Goal: Transaction & Acquisition: Register for event/course

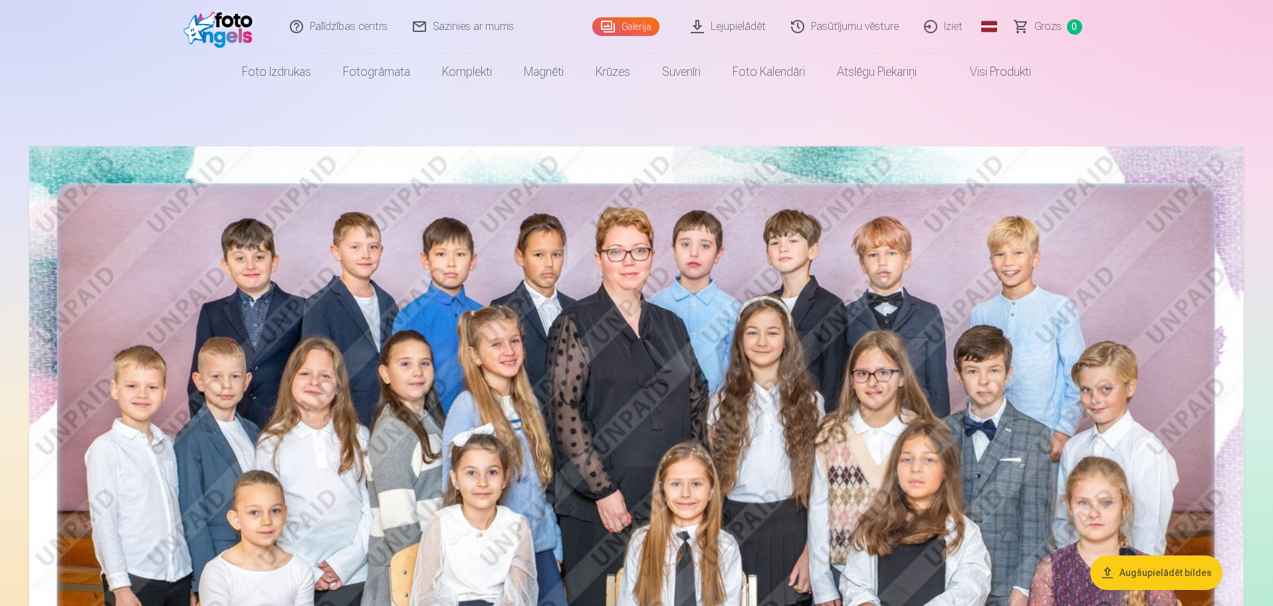
click at [960, 21] on link "Iziet" at bounding box center [944, 26] width 64 height 53
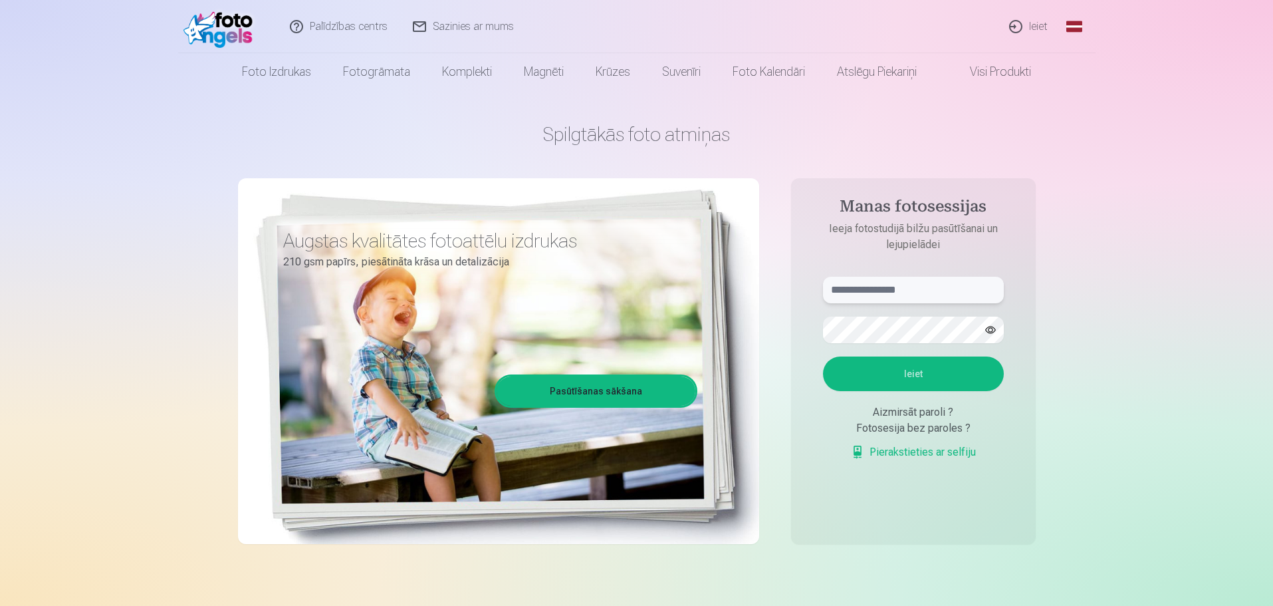
click at [875, 289] on input "text" at bounding box center [913, 290] width 181 height 27
click at [921, 452] on link "Pierakstieties ar selfiju" at bounding box center [913, 452] width 125 height 16
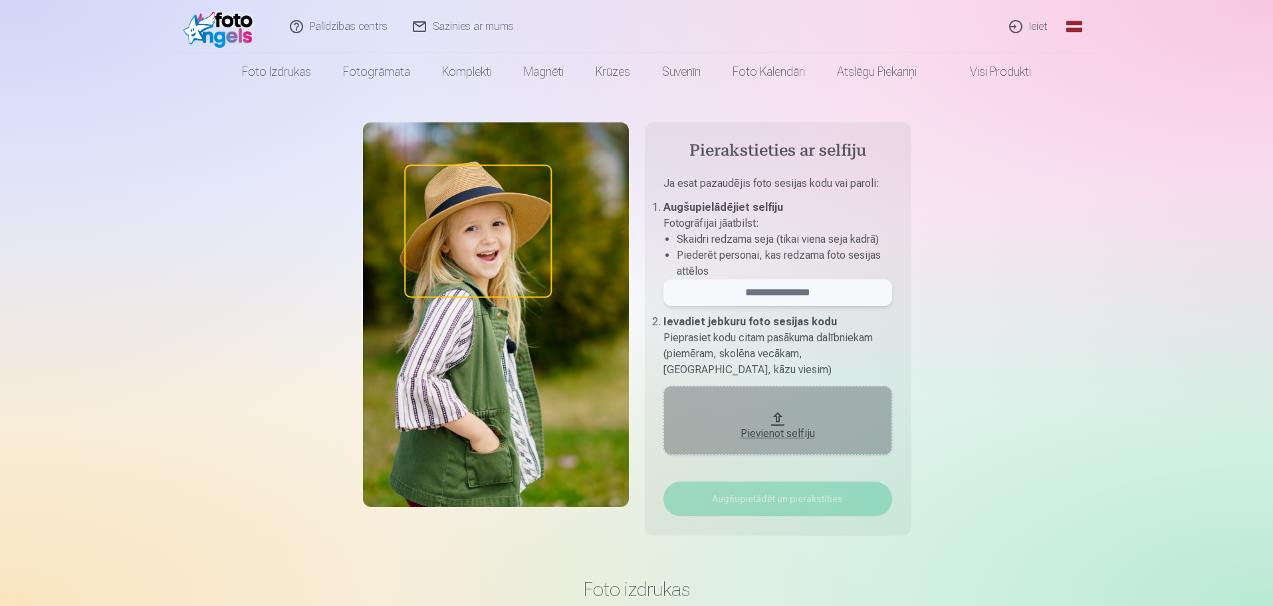
click at [756, 294] on input "email" at bounding box center [777, 292] width 229 height 27
type input "******"
click at [789, 427] on div "Pievienot selfiju" at bounding box center [778, 433] width 202 height 16
click at [806, 297] on input "******" at bounding box center [777, 292] width 229 height 27
click at [788, 409] on button "Pievienot selfiju" at bounding box center [777, 420] width 229 height 69
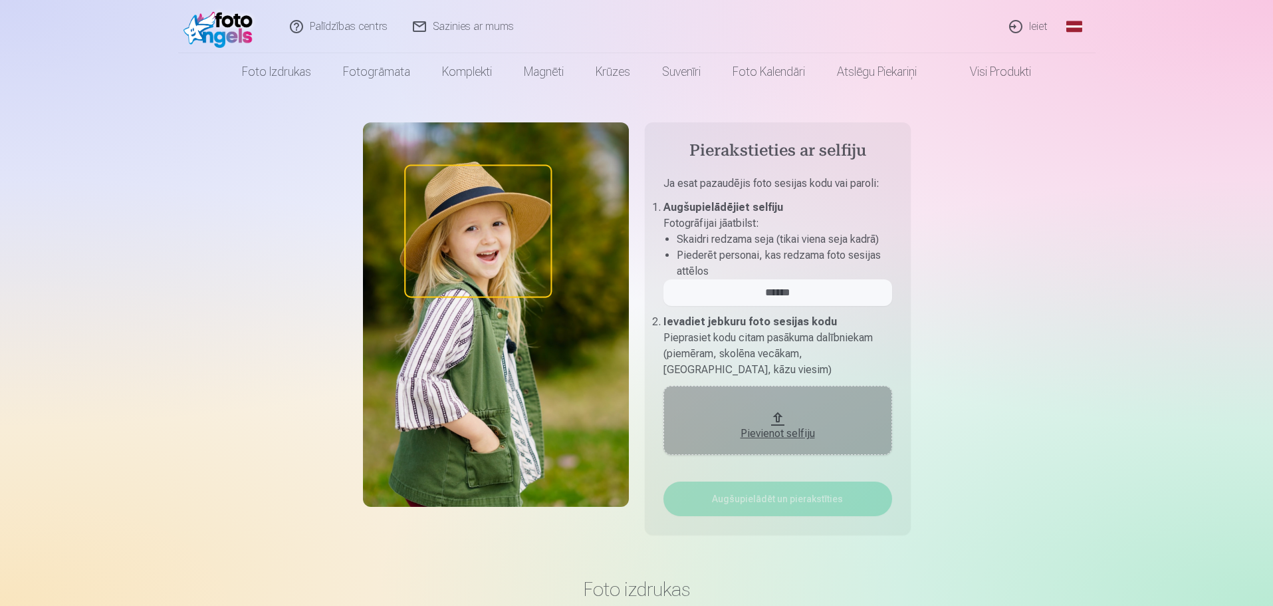
click at [1036, 27] on link "Ieiet" at bounding box center [1029, 26] width 64 height 53
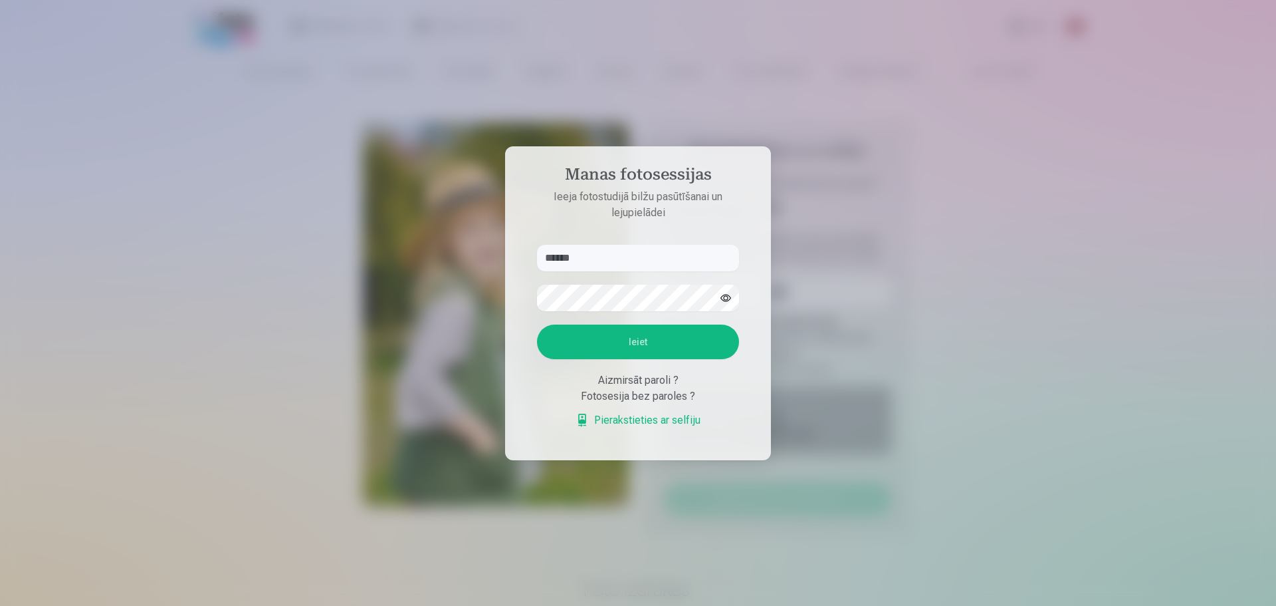
type input "******"
click at [654, 382] on div "Aizmirsāt paroli ?" at bounding box center [638, 380] width 202 height 16
click at [647, 336] on button "Ieiet" at bounding box center [638, 341] width 202 height 35
click at [683, 351] on button "Ieiet" at bounding box center [638, 341] width 202 height 35
click at [645, 388] on div "Aizmirsāt paroli ?" at bounding box center [638, 380] width 202 height 16
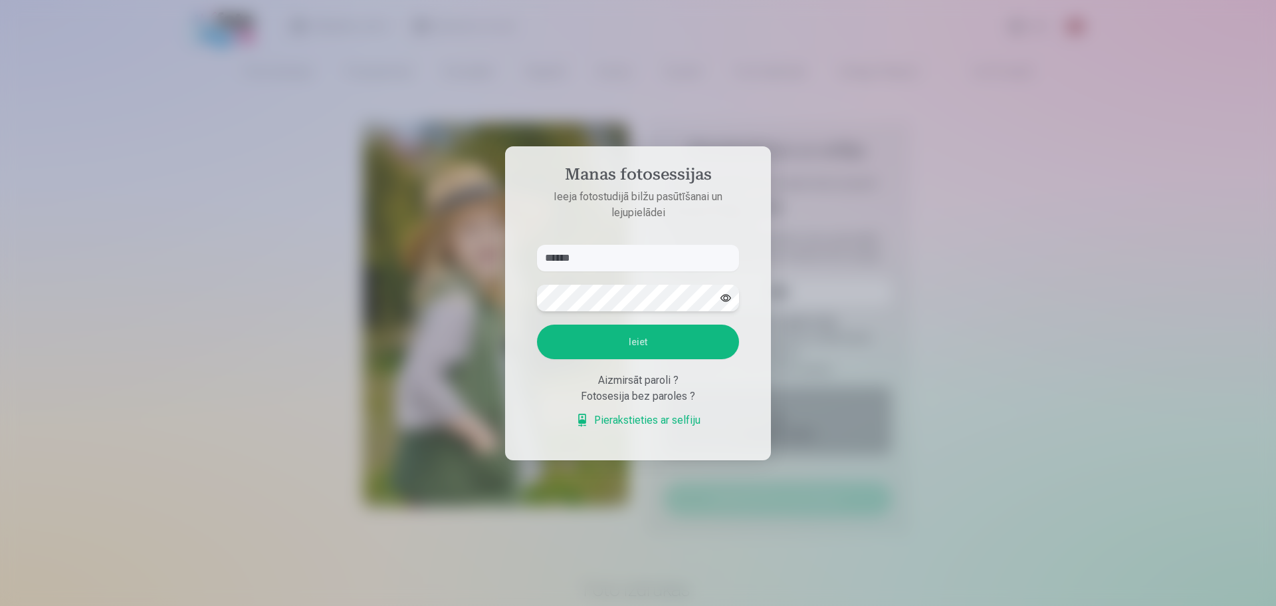
click at [516, 292] on aside "Manas fotosessijas Ieeja fotostudijā bilžu pasūtīšanai un lejupielādei ****** K…" at bounding box center [638, 303] width 266 height 314
click at [537, 324] on button "Ieiet" at bounding box center [638, 341] width 202 height 35
click at [657, 417] on link "Pierakstieties ar selfiju" at bounding box center [638, 420] width 125 height 16
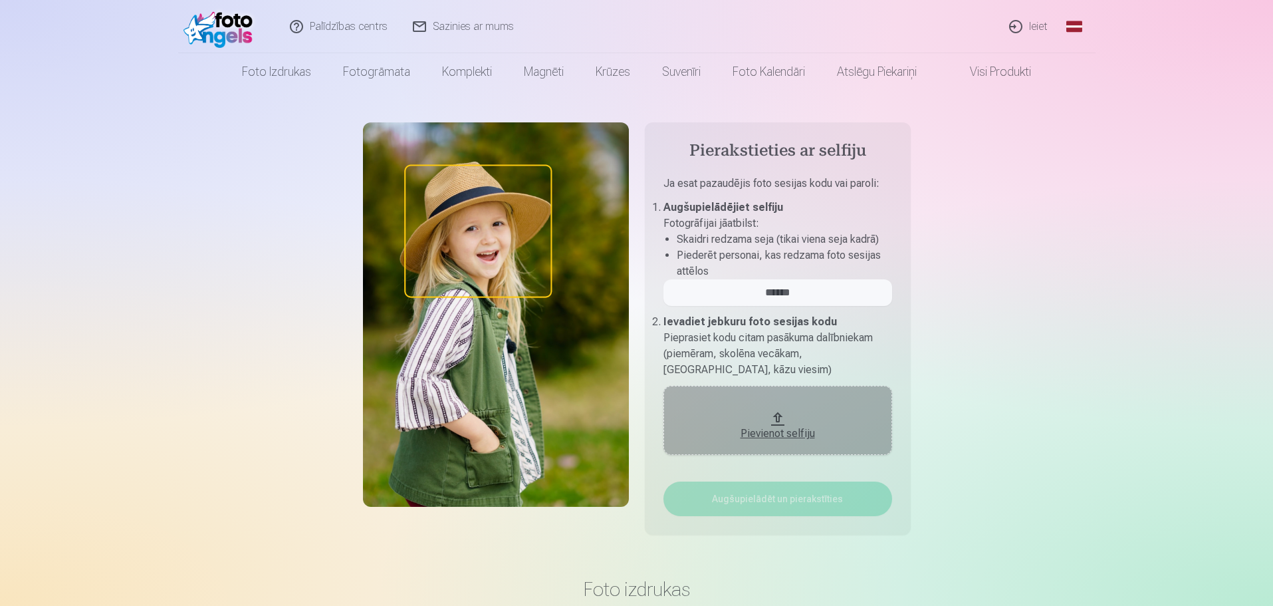
click at [776, 423] on div "Pievienot selfiju" at bounding box center [778, 429] width 202 height 24
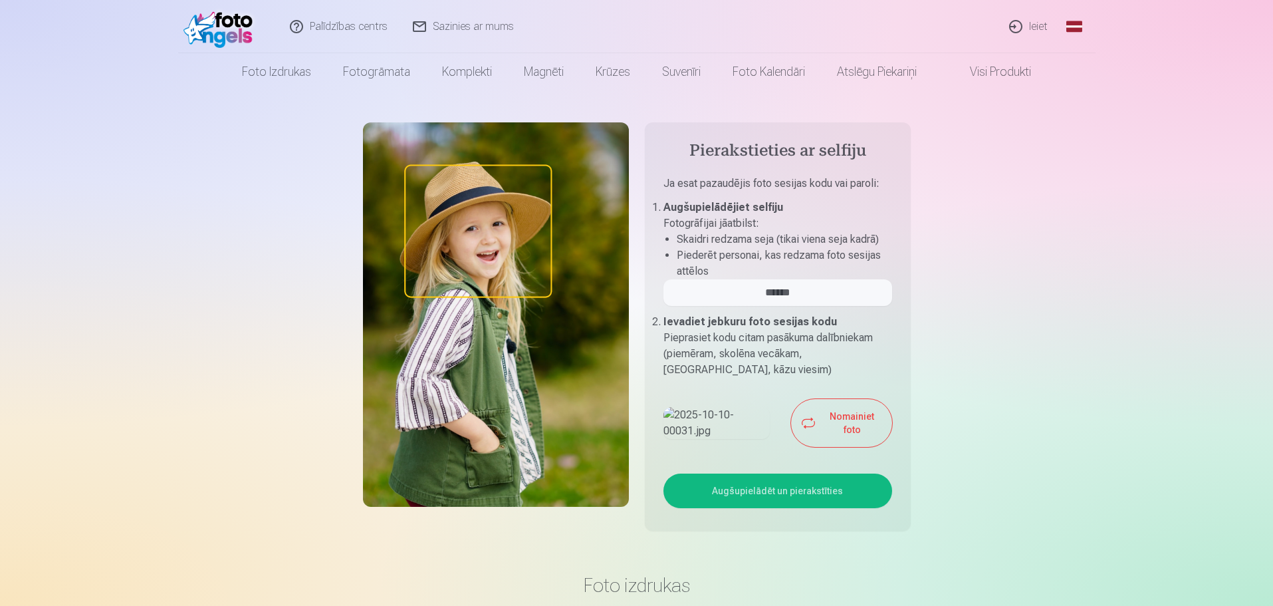
click at [828, 447] on button "Nomainiet foto" at bounding box center [841, 423] width 100 height 48
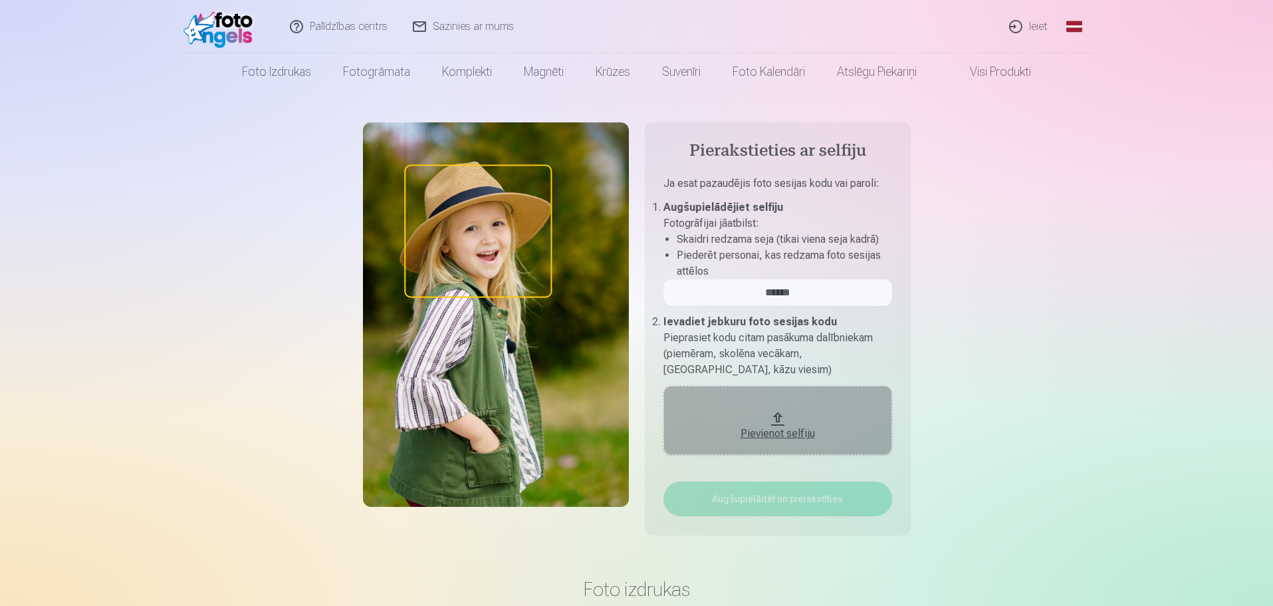
click at [811, 437] on div "Pievienot selfiju" at bounding box center [778, 433] width 202 height 16
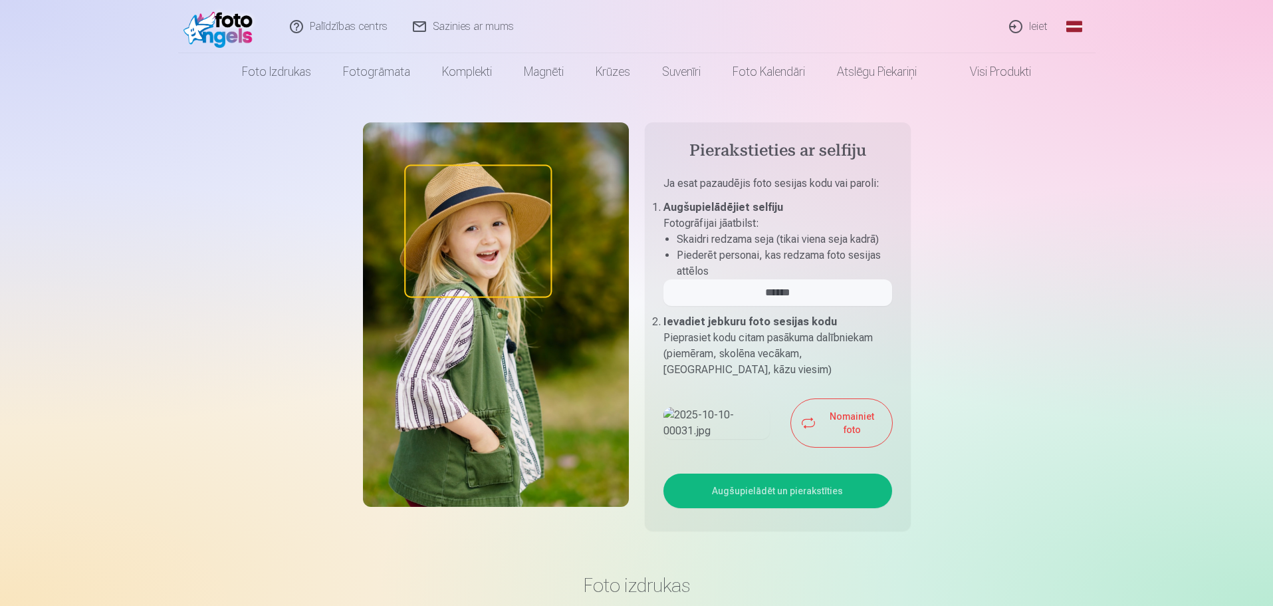
click at [760, 508] on button "Augšupielādēt un pierakstīties" at bounding box center [777, 490] width 229 height 35
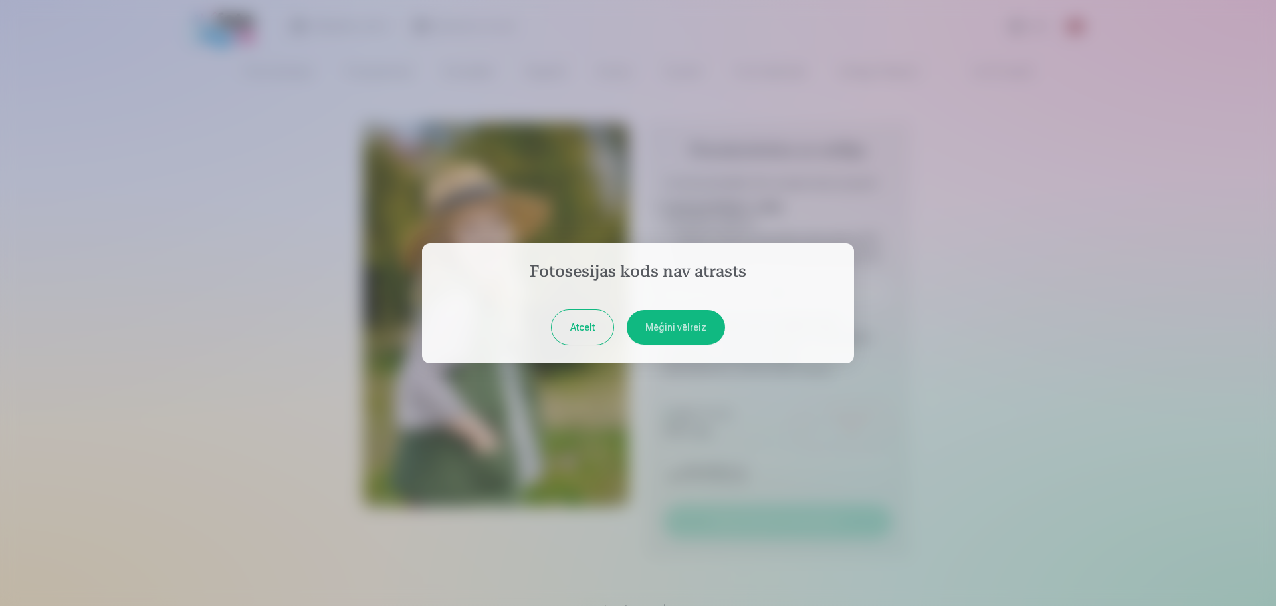
click at [671, 333] on button "Mēģini vēlreiz" at bounding box center [676, 327] width 98 height 35
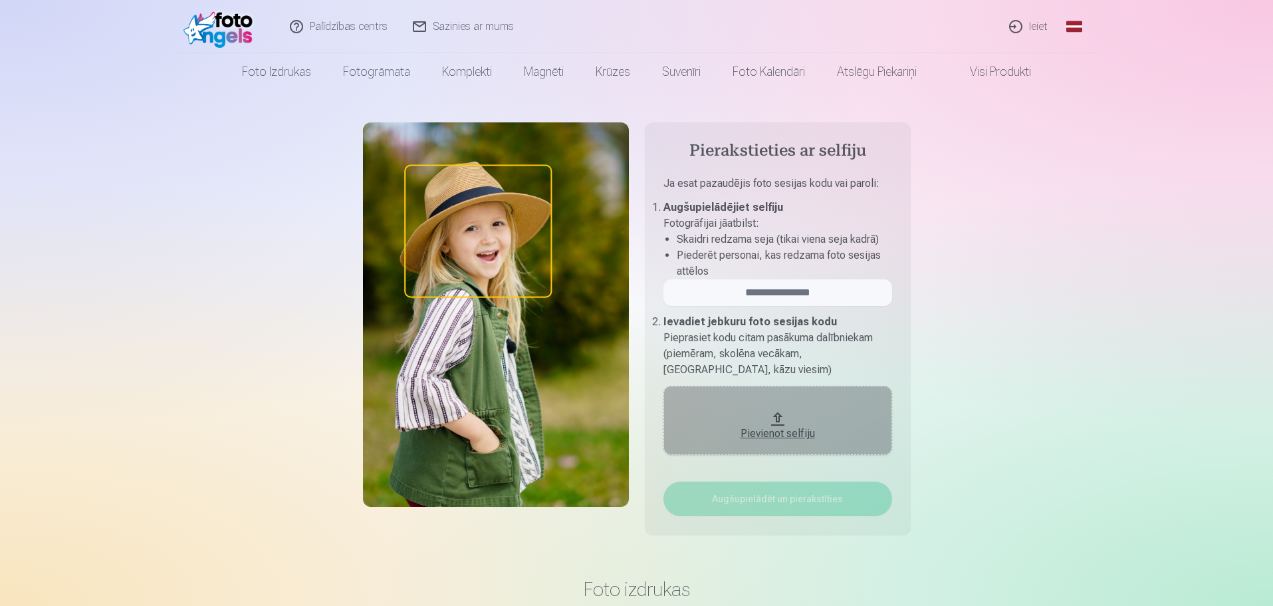
click at [778, 425] on div "Pievienot selfiju" at bounding box center [778, 433] width 202 height 16
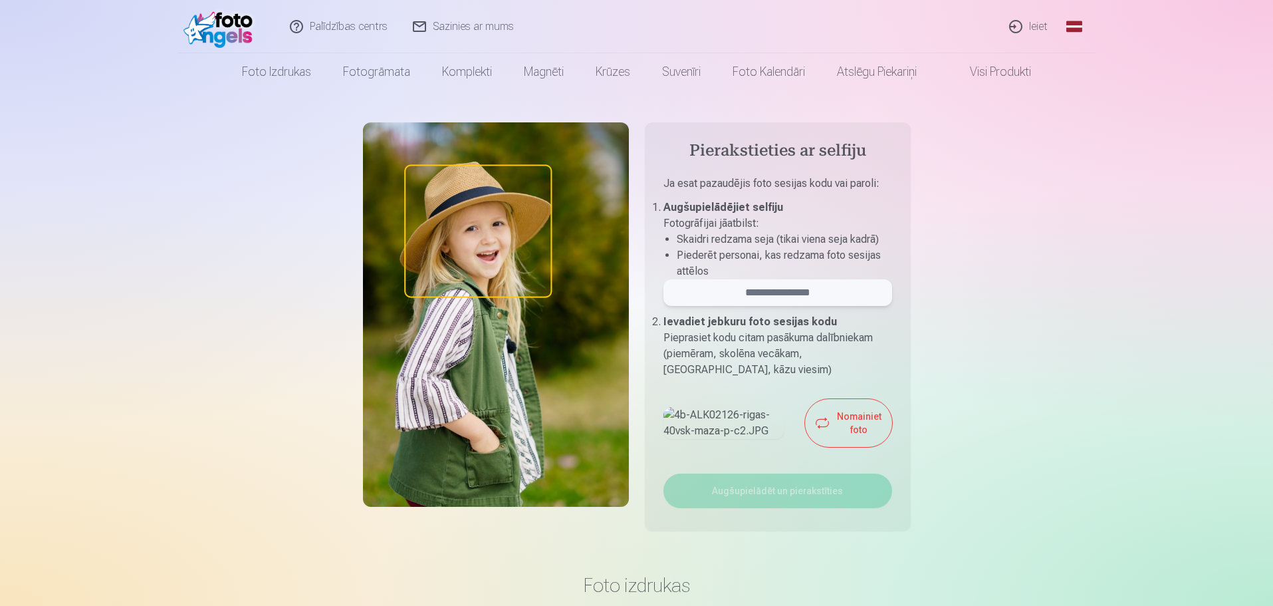
click at [832, 287] on input "email" at bounding box center [777, 292] width 229 height 27
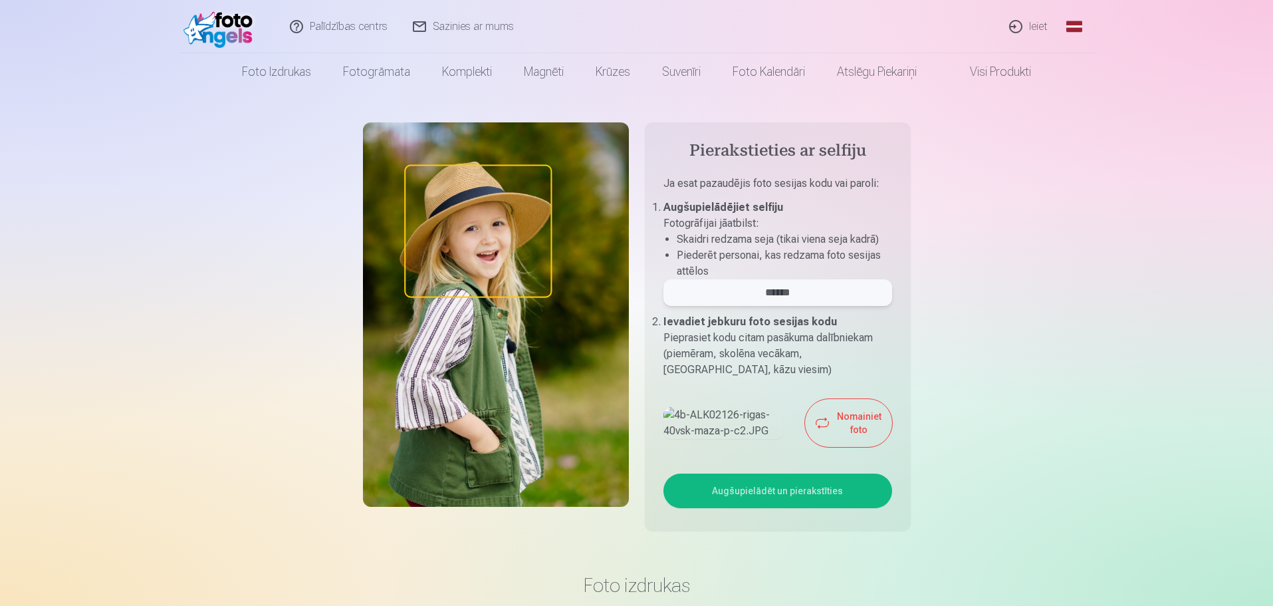
type input "******"
click at [799, 508] on button "Augšupielādēt un pierakstīties" at bounding box center [777, 490] width 229 height 35
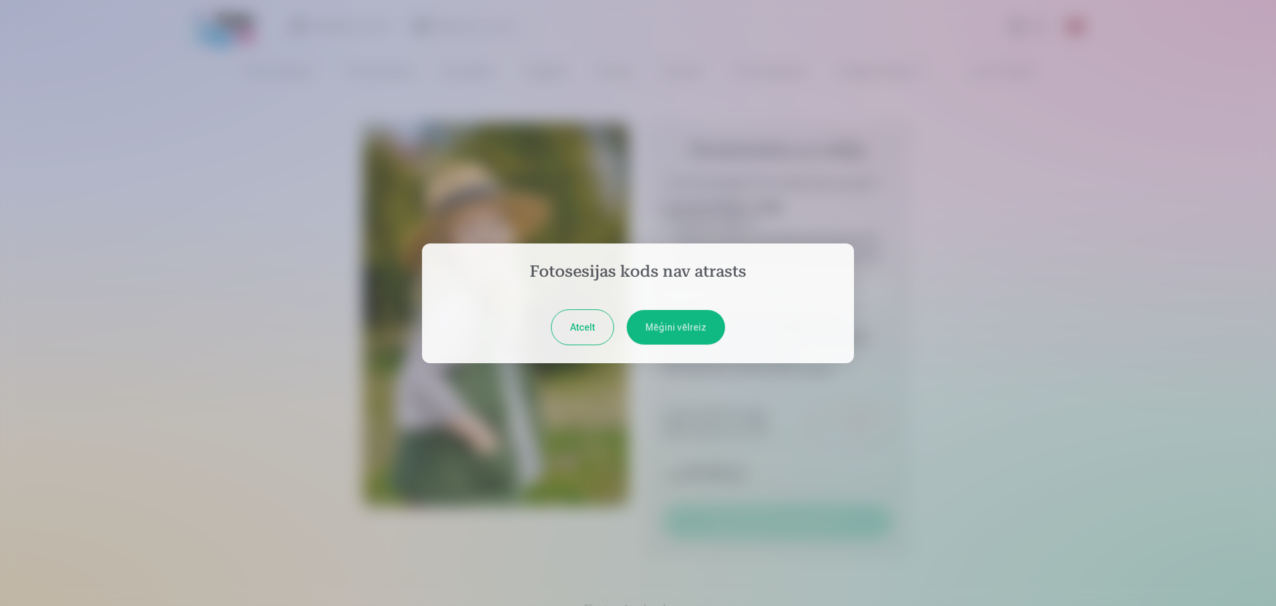
click at [671, 322] on button "Mēģini vēlreiz" at bounding box center [676, 327] width 98 height 35
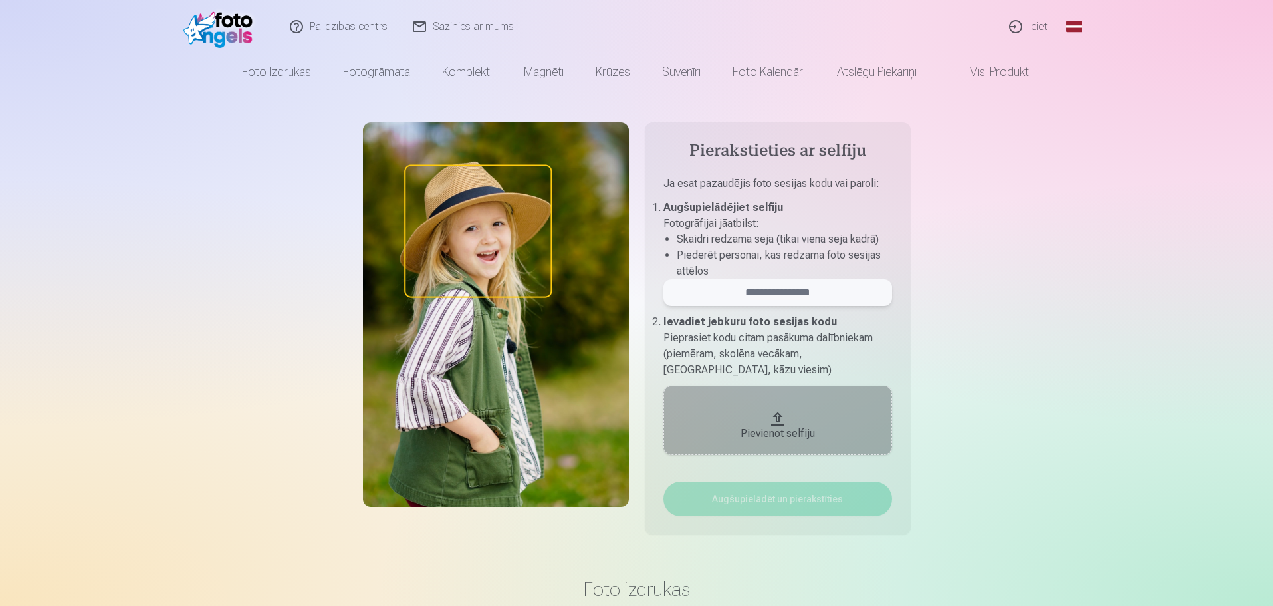
click at [736, 296] on input "email" at bounding box center [777, 292] width 229 height 27
click at [816, 292] on input "******" at bounding box center [777, 292] width 229 height 27
type input "******"
click at [1040, 24] on link "Ieiet" at bounding box center [1029, 26] width 64 height 53
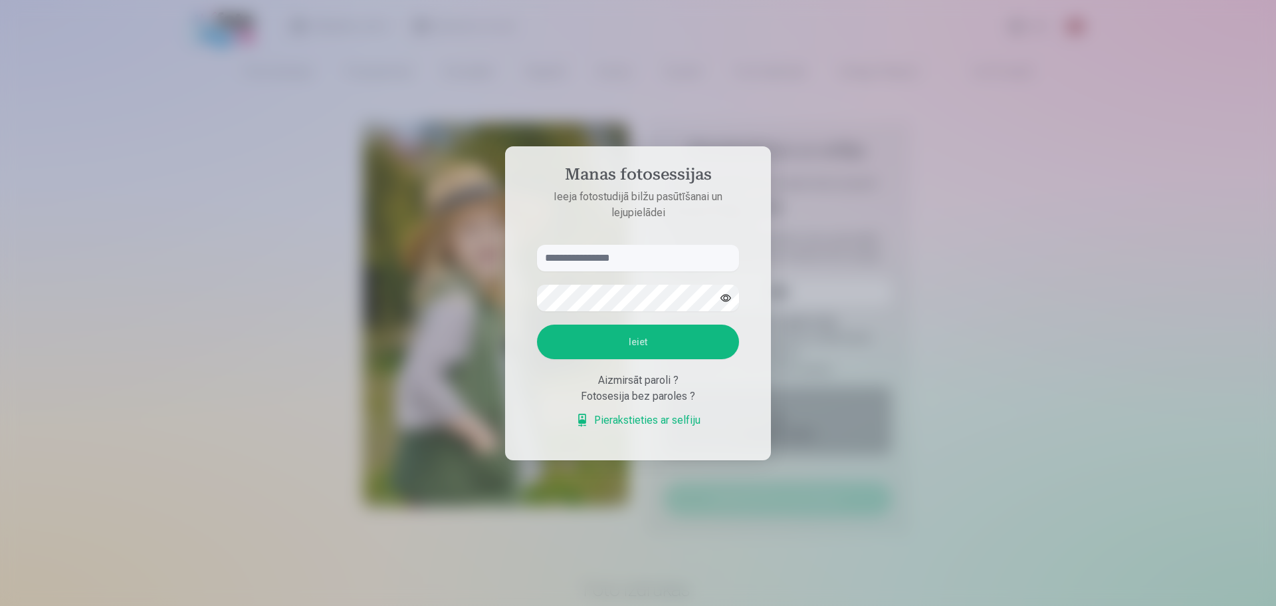
click at [640, 423] on link "Pierakstieties ar selfiju" at bounding box center [638, 420] width 125 height 16
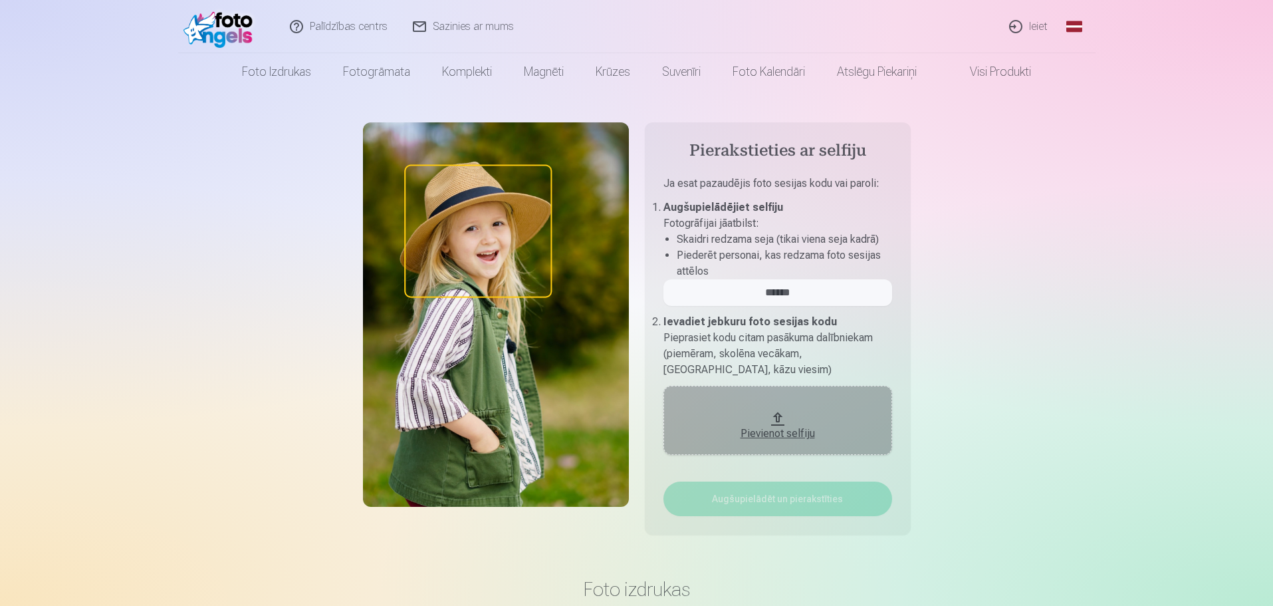
click at [231, 33] on img at bounding box center [221, 26] width 76 height 43
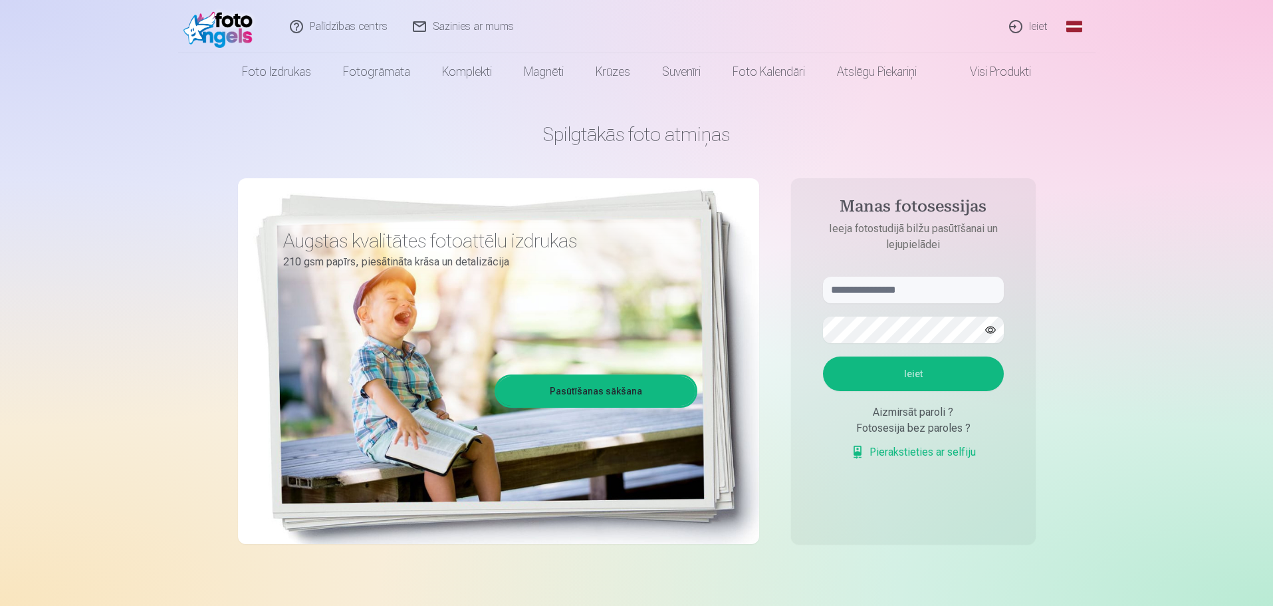
click at [218, 29] on img at bounding box center [221, 26] width 76 height 43
click at [1032, 22] on link "Ieiet" at bounding box center [1029, 26] width 64 height 53
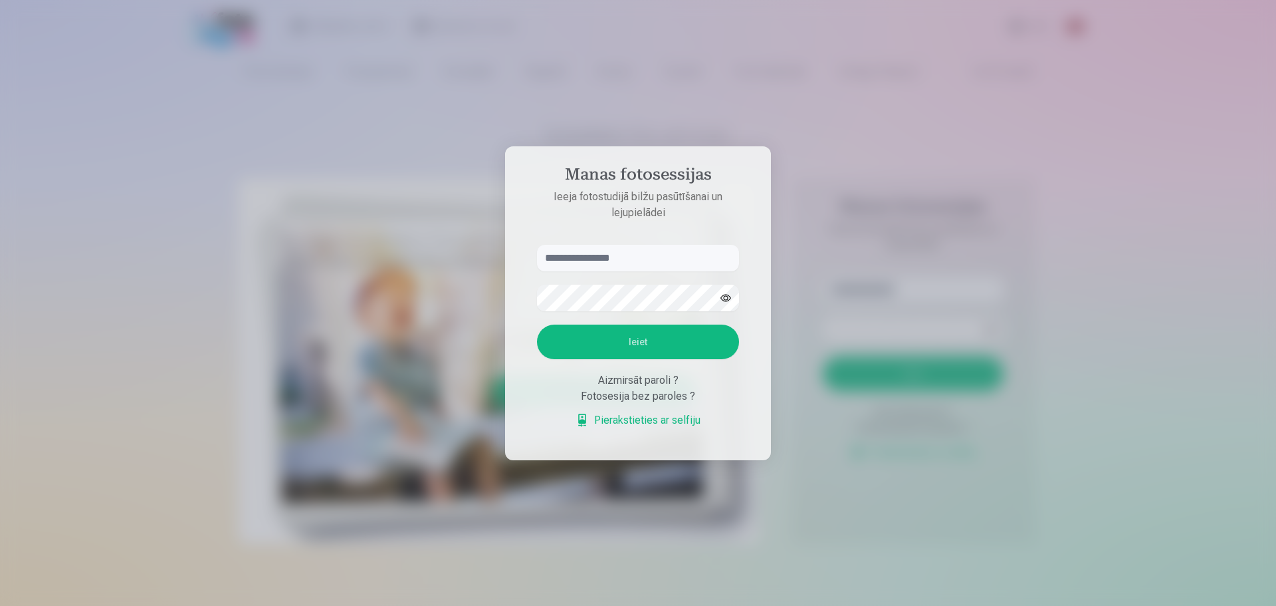
click at [1145, 330] on div at bounding box center [638, 303] width 1276 height 606
